Goal: Task Accomplishment & Management: Use online tool/utility

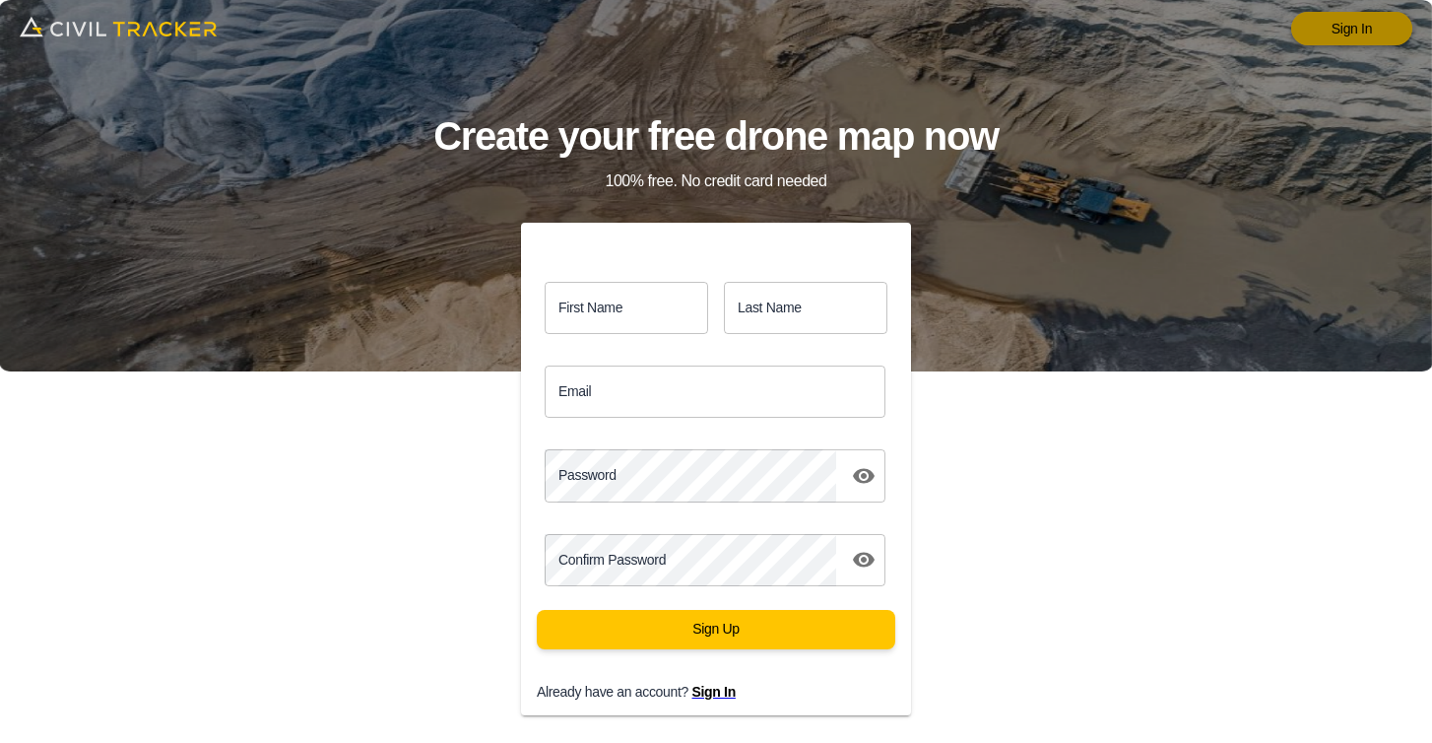
click at [1335, 32] on link "Sign In" at bounding box center [1351, 28] width 121 height 33
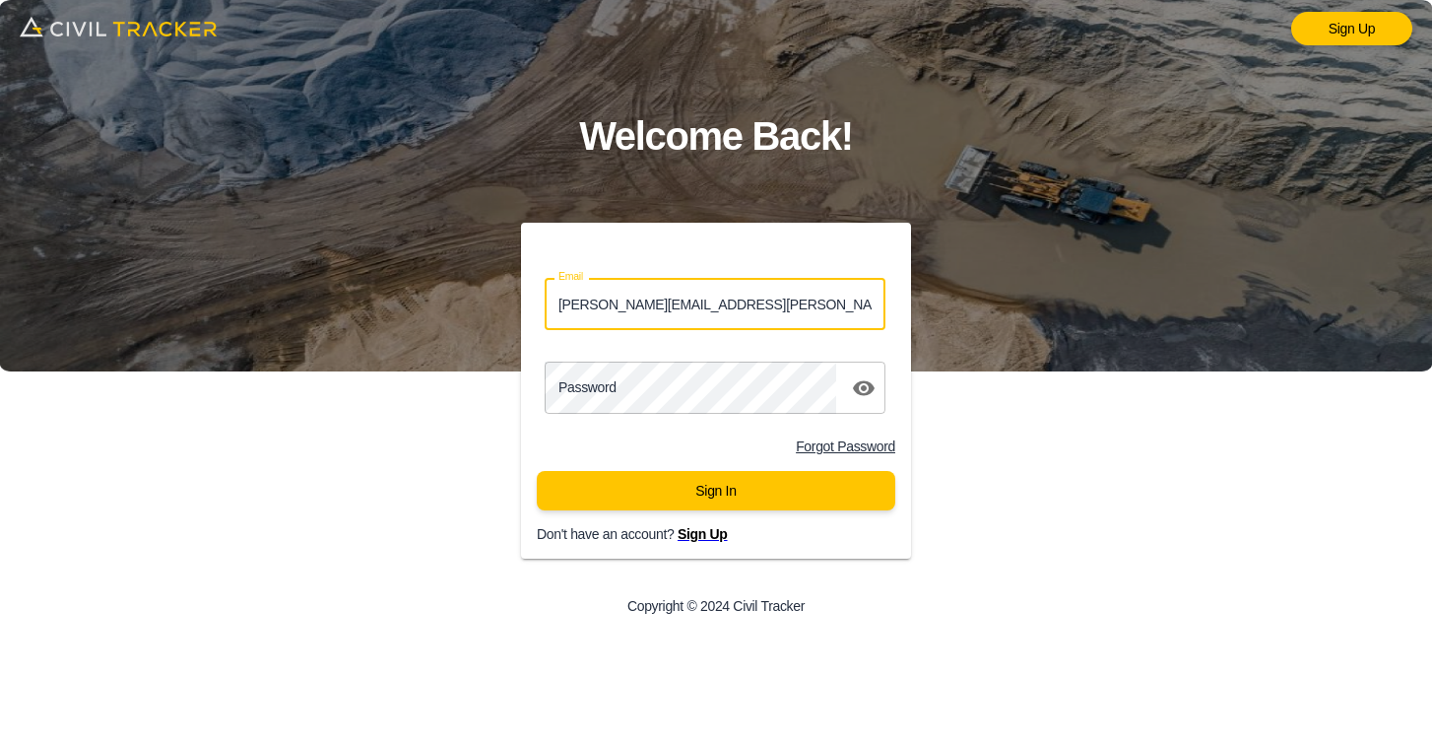
type input "lucas.musilek@gmail.com"
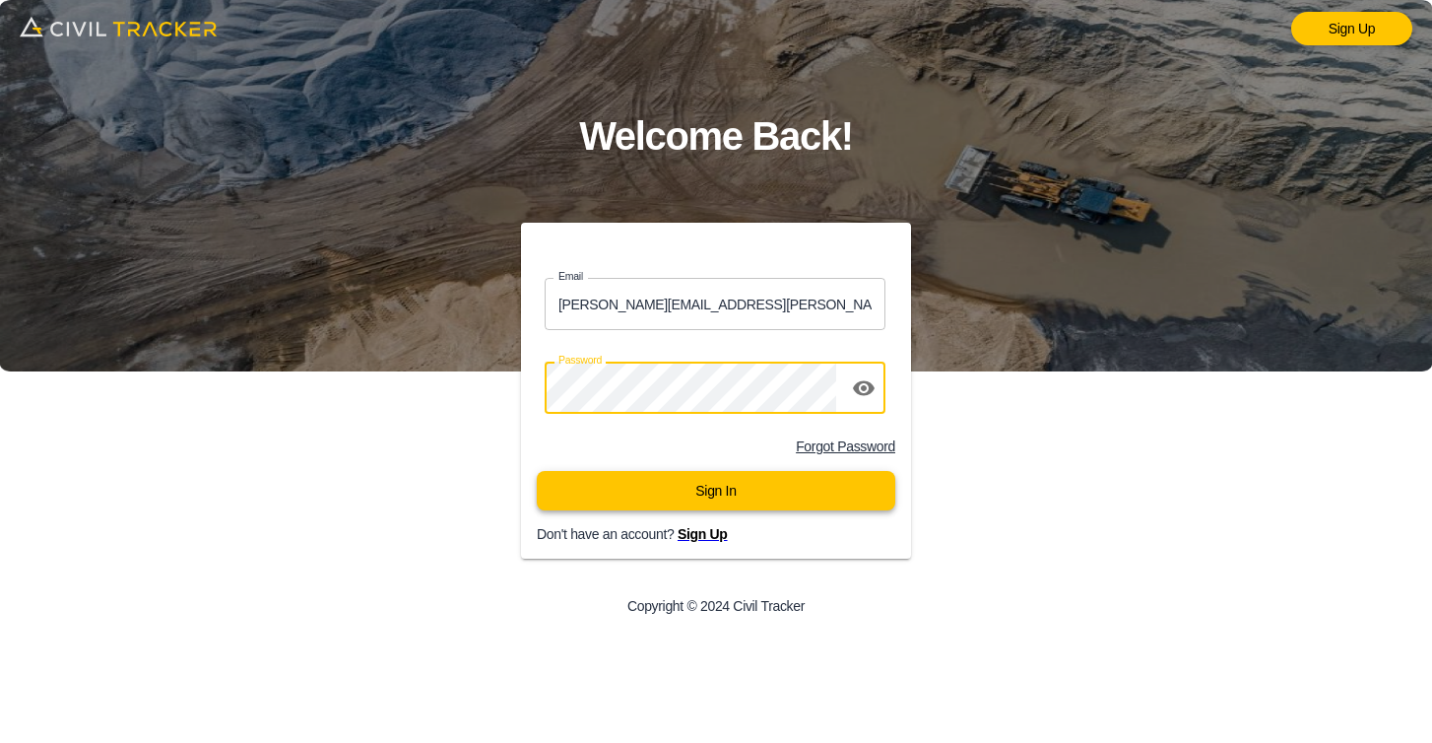
click at [693, 475] on button "Sign In" at bounding box center [716, 490] width 359 height 39
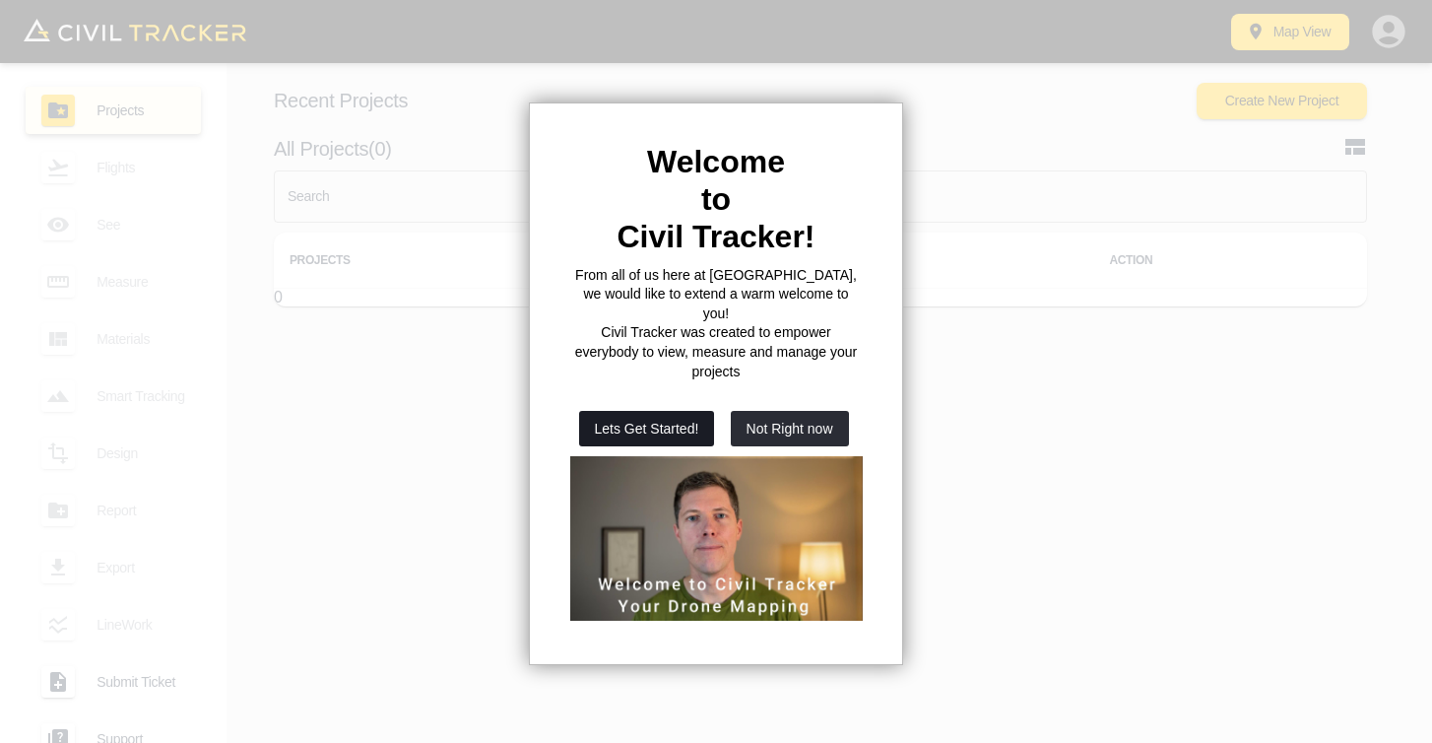
click at [659, 413] on button "Lets Get Started!" at bounding box center [647, 428] width 136 height 35
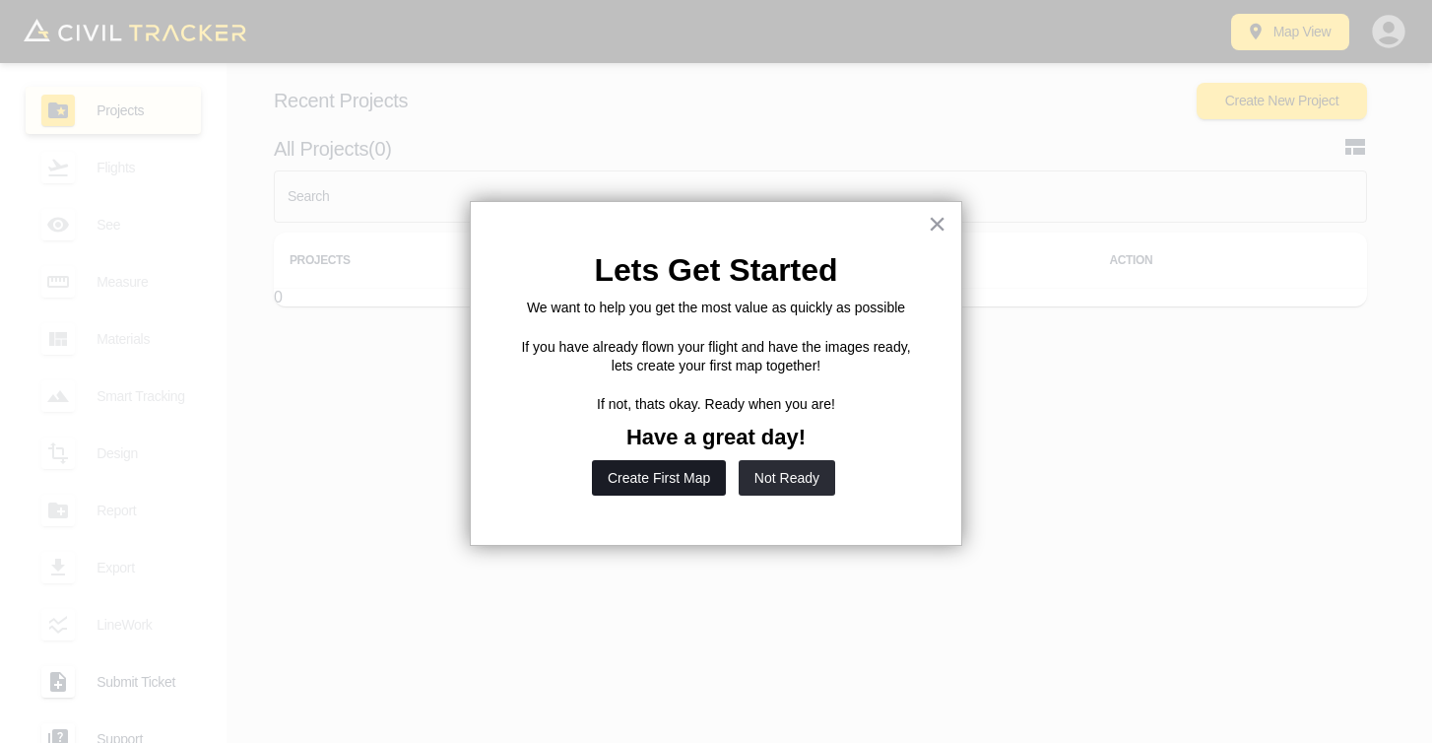
click at [670, 477] on button "Create First Map" at bounding box center [659, 477] width 134 height 35
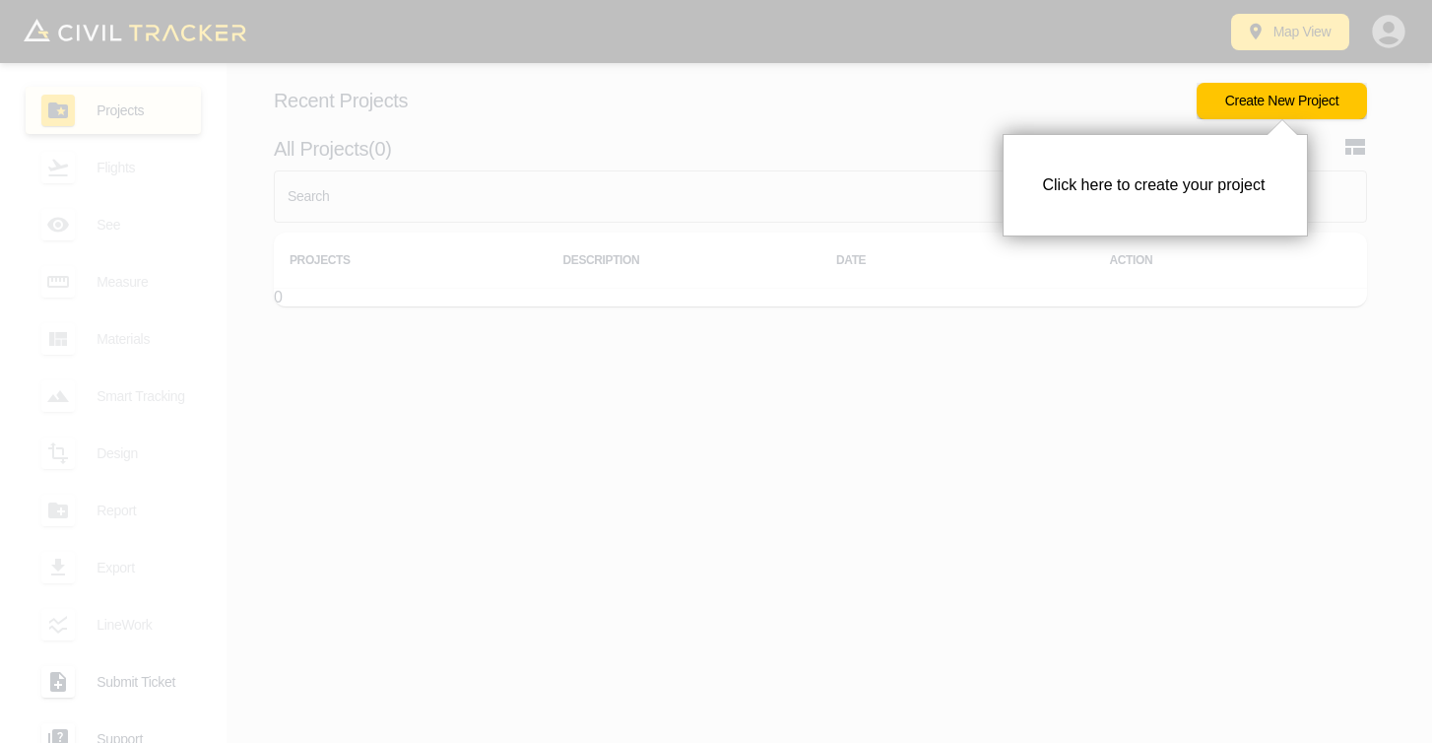
click at [1100, 414] on div at bounding box center [598, 371] width 1197 height 743
click at [1244, 112] on button "Create New Project" at bounding box center [1282, 101] width 170 height 36
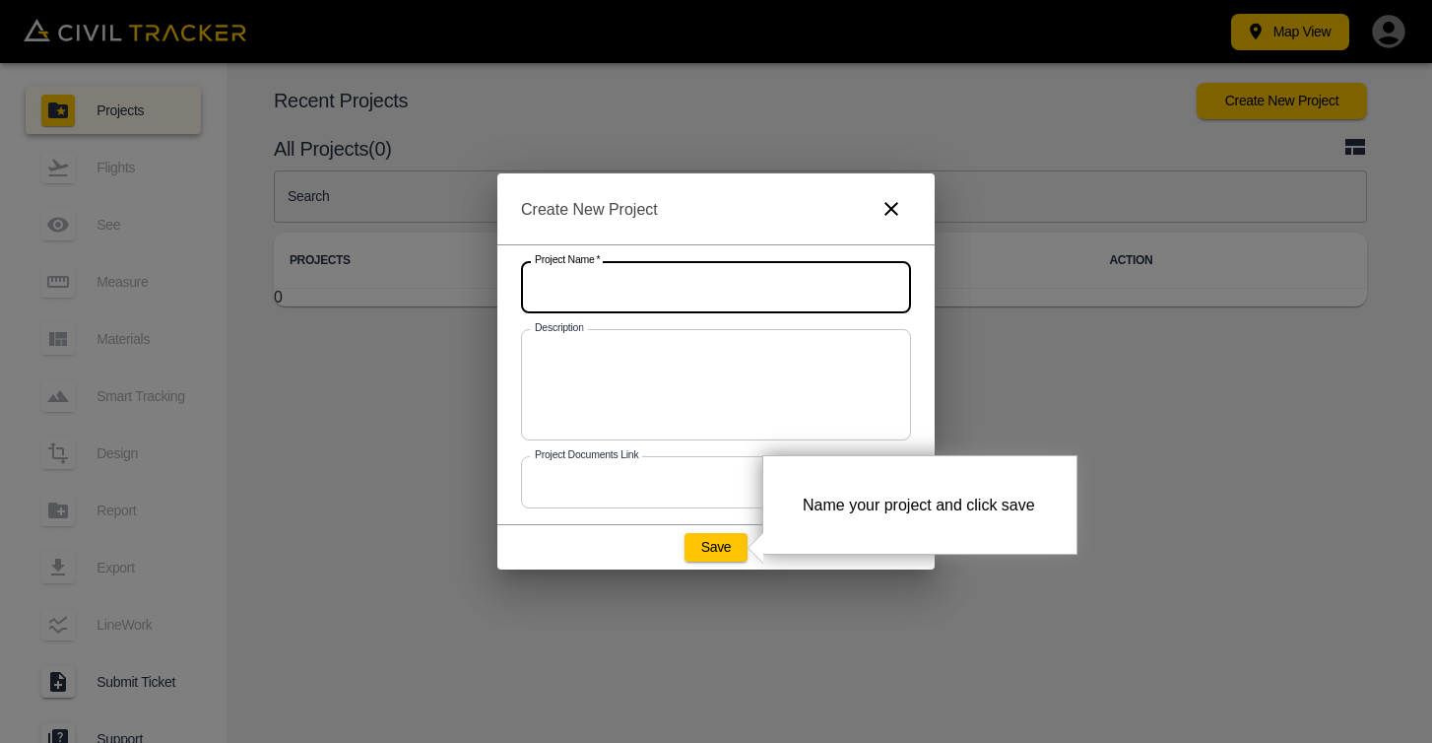
click at [627, 292] on input "text" at bounding box center [716, 287] width 390 height 52
type input "[GEOGRAPHIC_DATA]"
click at [686, 515] on div "Project Name   * Tribune Bay Campground Project Name * Description x Descriptio…" at bounding box center [715, 384] width 437 height 281
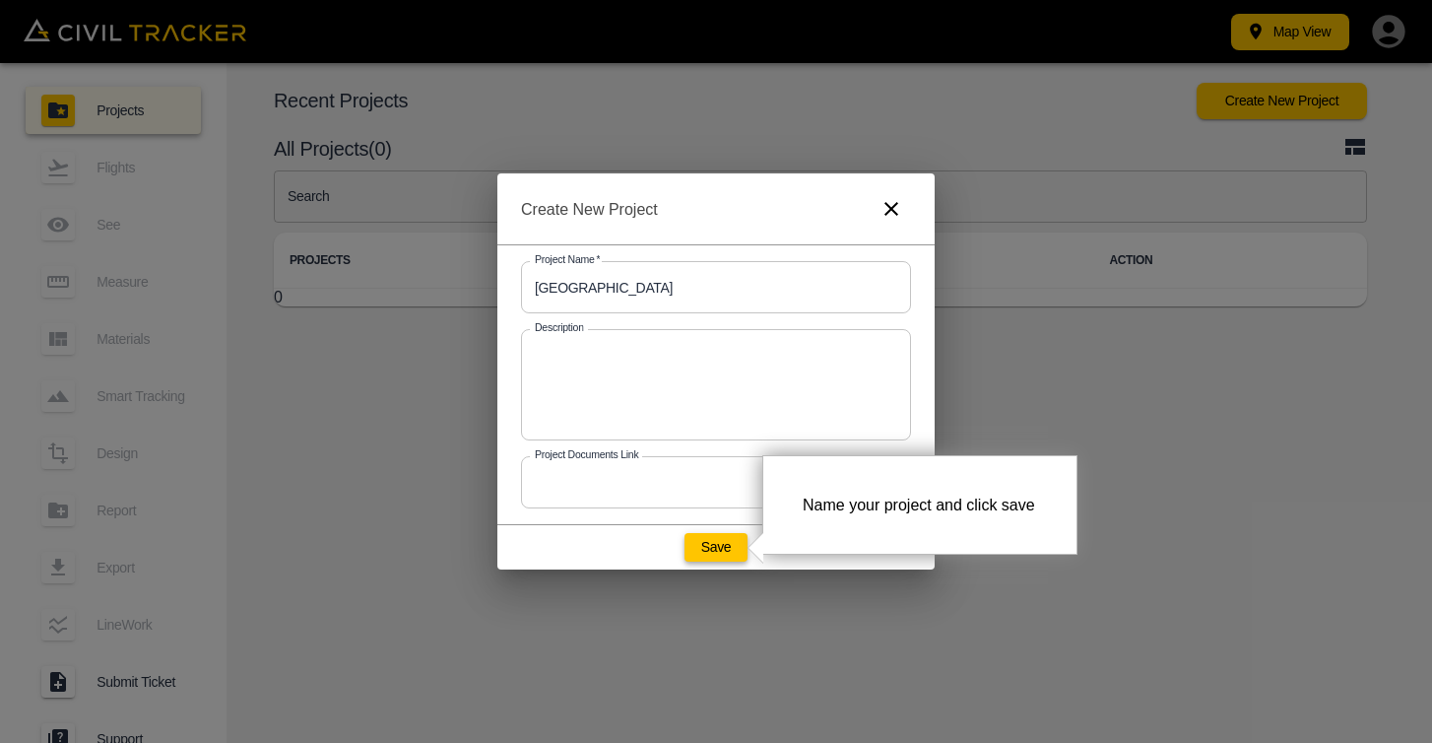
click at [704, 557] on button "Save" at bounding box center [716, 547] width 63 height 28
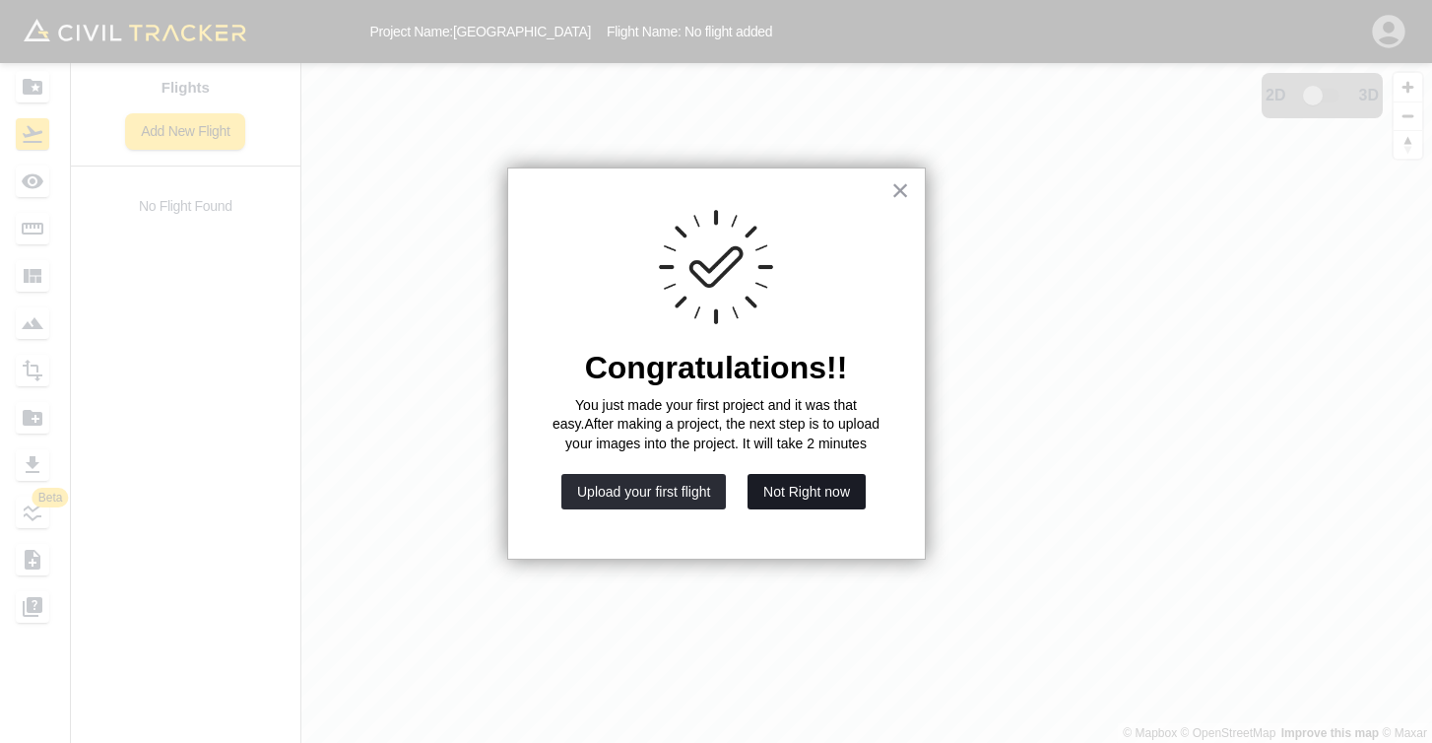
click at [776, 509] on button "Not Right now" at bounding box center [807, 491] width 118 height 35
